Goal: Transaction & Acquisition: Purchase product/service

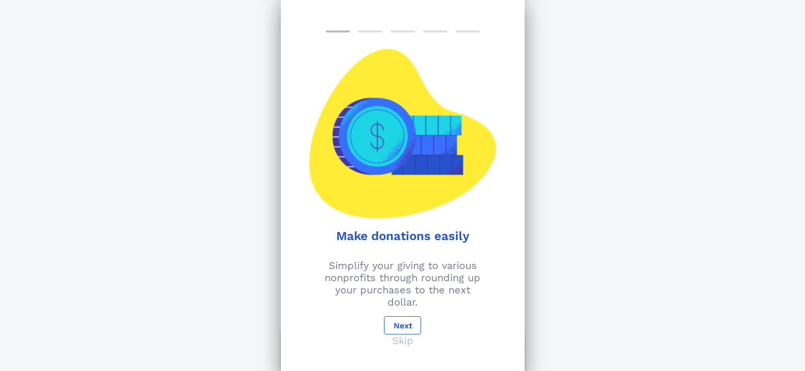
scroll to position [102, 0]
click at [410, 321] on button "Next" at bounding box center [402, 325] width 37 height 18
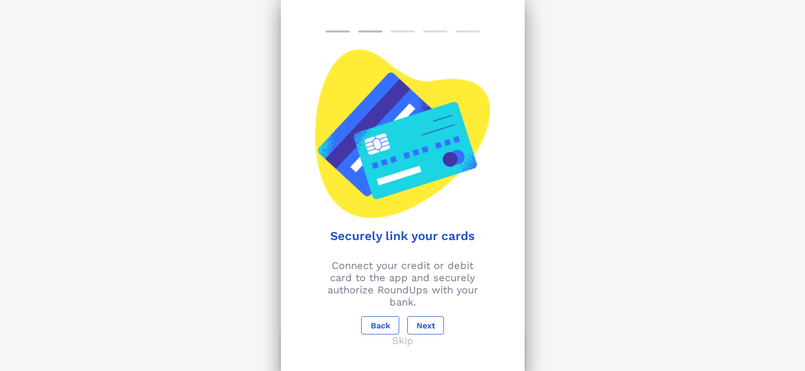
click at [401, 342] on p "Skip" at bounding box center [402, 341] width 21 height 12
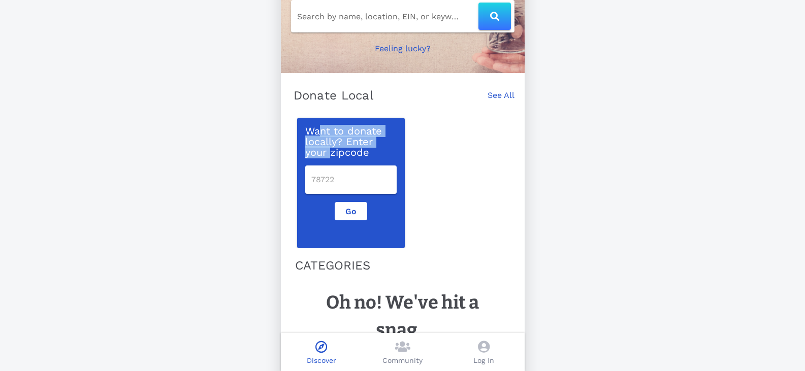
drag, startPoint x: 319, startPoint y: 130, endPoint x: 340, endPoint y: 153, distance: 30.5
click at [330, 151] on p "Want to donate locally? Enter your zipcode" at bounding box center [350, 141] width 91 height 31
click at [340, 153] on p "Want to donate locally? Enter your zipcode" at bounding box center [350, 141] width 91 height 31
click at [349, 178] on input "number" at bounding box center [350, 180] width 79 height 16
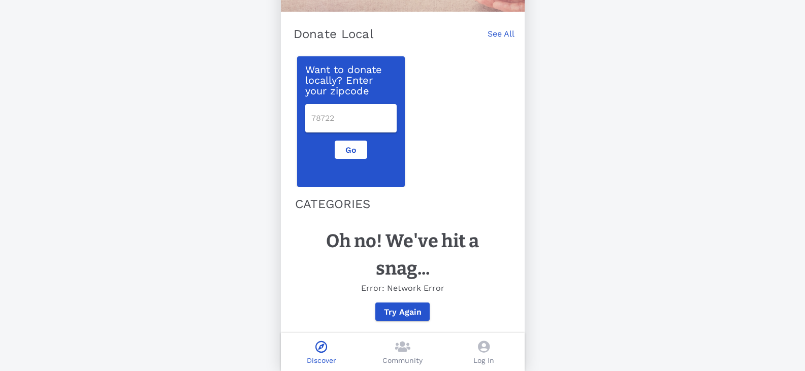
scroll to position [171, 0]
click at [348, 90] on div "Want to donate locally? Enter your zipcode Go" at bounding box center [350, 121] width 91 height 114
click at [337, 117] on input "number" at bounding box center [350, 118] width 79 height 16
type input "2000"
click at [352, 133] on div "Want to donate locally? Enter your zipcode 2000 Go" at bounding box center [350, 121] width 91 height 114
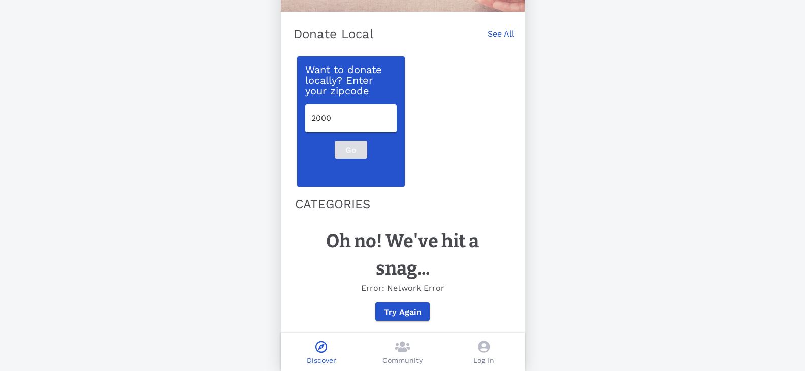
click at [351, 141] on div "Go" at bounding box center [351, 150] width 104 height 18
click at [350, 141] on div "Go" at bounding box center [351, 150] width 104 height 18
click at [500, 66] on div "Want to donate locally? Enter your zipcode 2000 Go" at bounding box center [402, 118] width 223 height 137
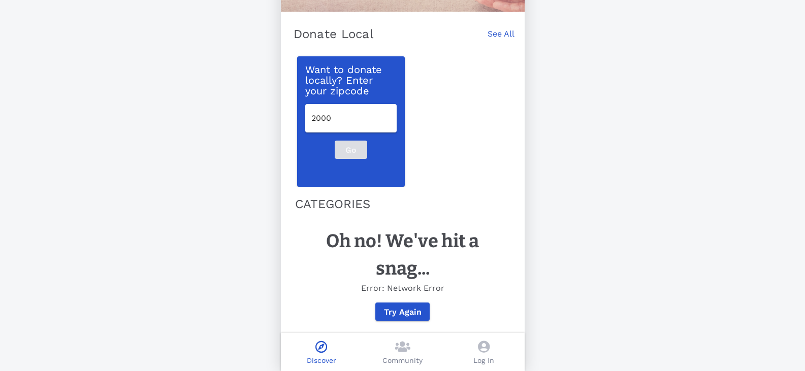
click at [491, 342] on div "Log In" at bounding box center [483, 352] width 81 height 38
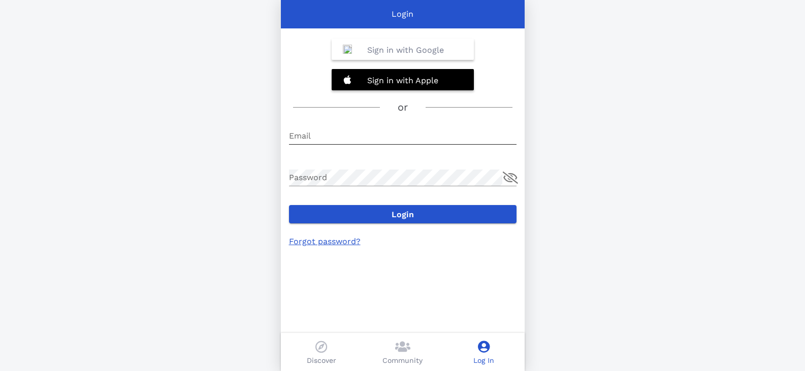
click at [364, 135] on input "Email" at bounding box center [402, 136] width 227 height 16
click at [173, 100] on div "Login Sign in with Google Sign in with Apple or Email E-mail is required Passwo…" at bounding box center [402, 185] width 805 height 371
click at [251, 71] on div "Login Sign in with Google Sign in with Apple or Email E-mail is required Passwo…" at bounding box center [402, 185] width 805 height 371
drag, startPoint x: 251, startPoint y: 71, endPoint x: 254, endPoint y: 58, distance: 13.4
click at [254, 58] on div "Login Sign in with Google Sign in with Apple or Email E-mail is required Passwo…" at bounding box center [402, 185] width 805 height 371
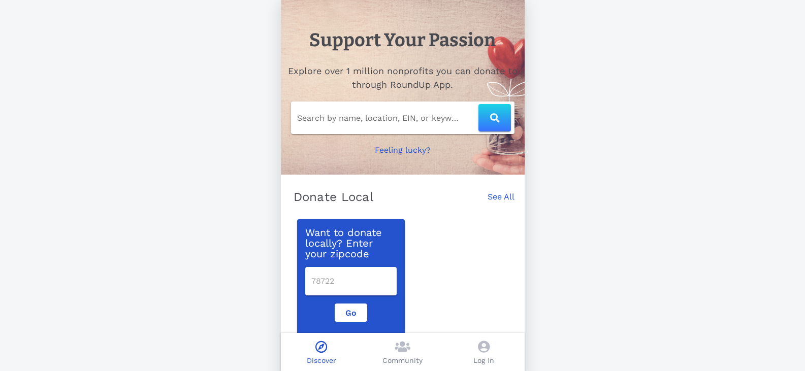
click at [393, 120] on input "Search by name, location, EIN, or keyword" at bounding box center [387, 118] width 181 height 16
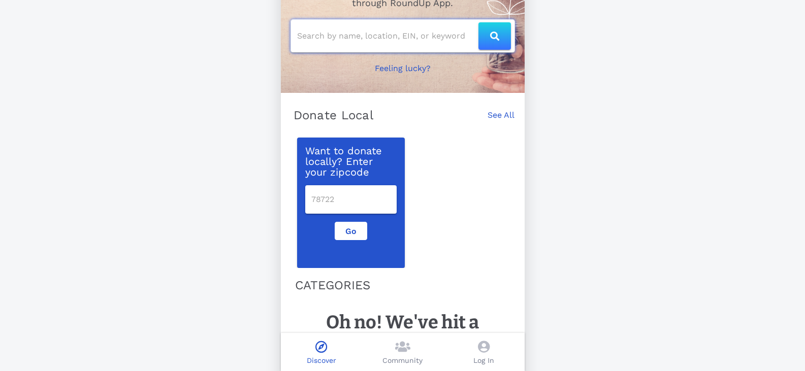
scroll to position [93, 0]
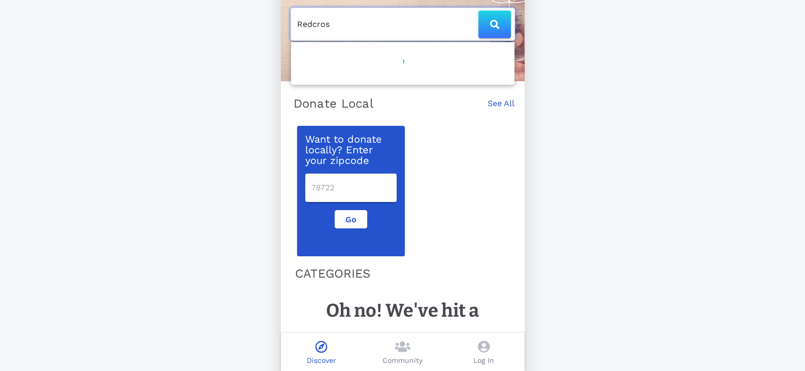
type input "Redcross"
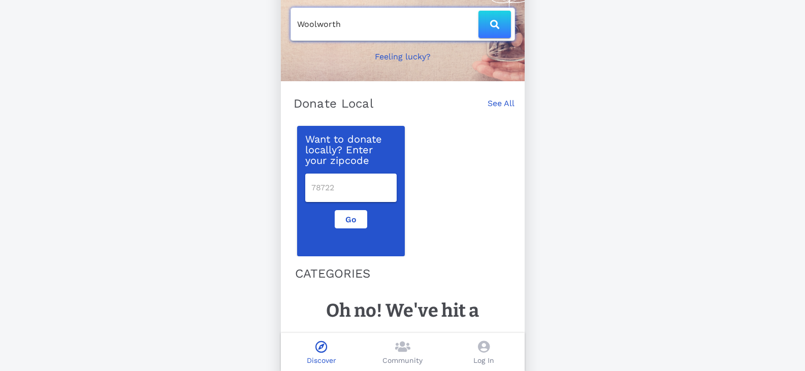
type input "Woolworths"
